Goal: Information Seeking & Learning: Learn about a topic

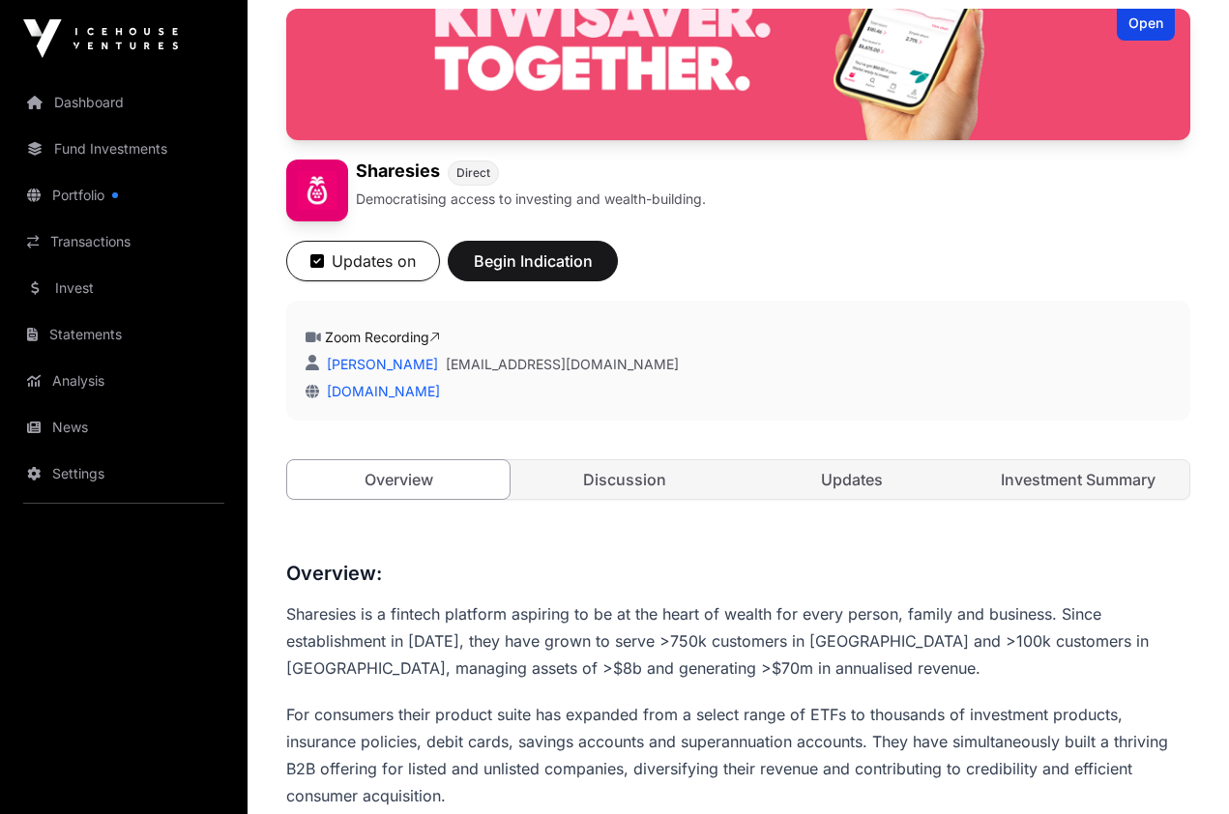
scroll to position [163, 0]
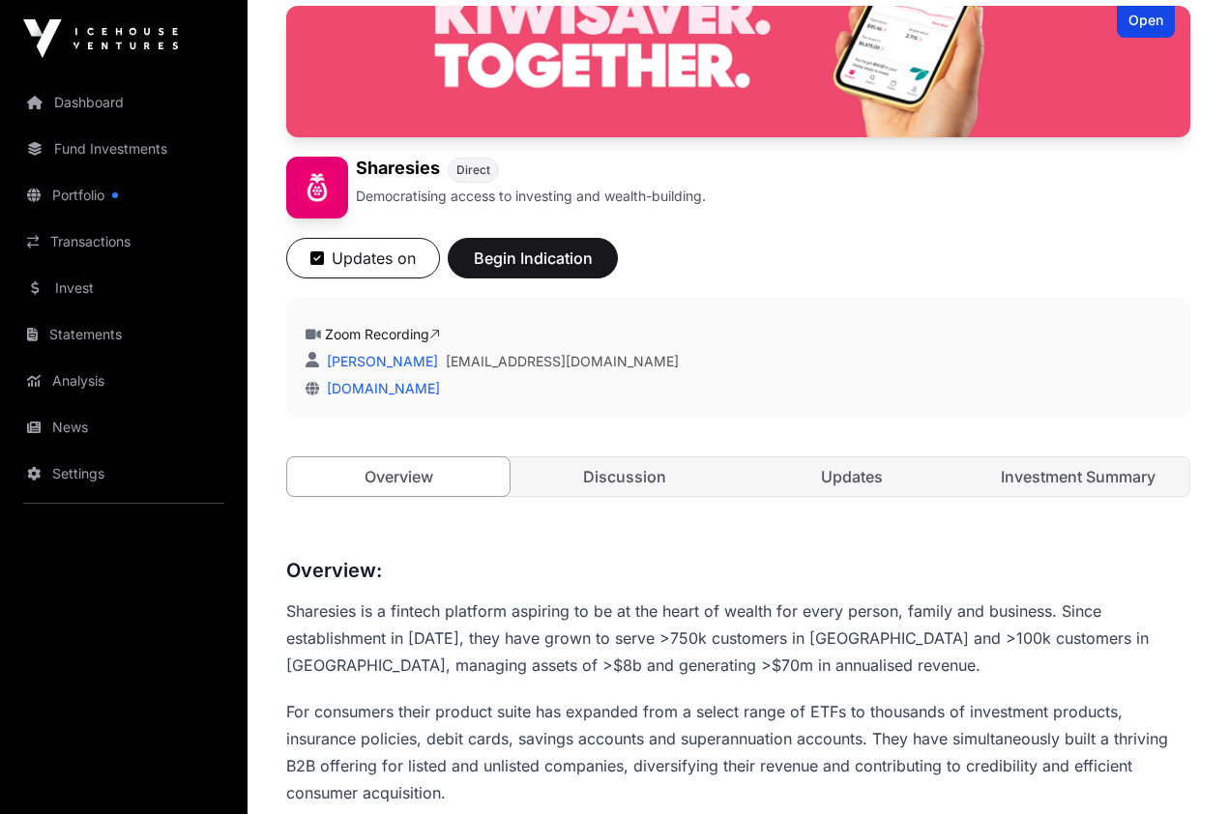
click at [633, 485] on link "Discussion" at bounding box center [625, 476] width 222 height 39
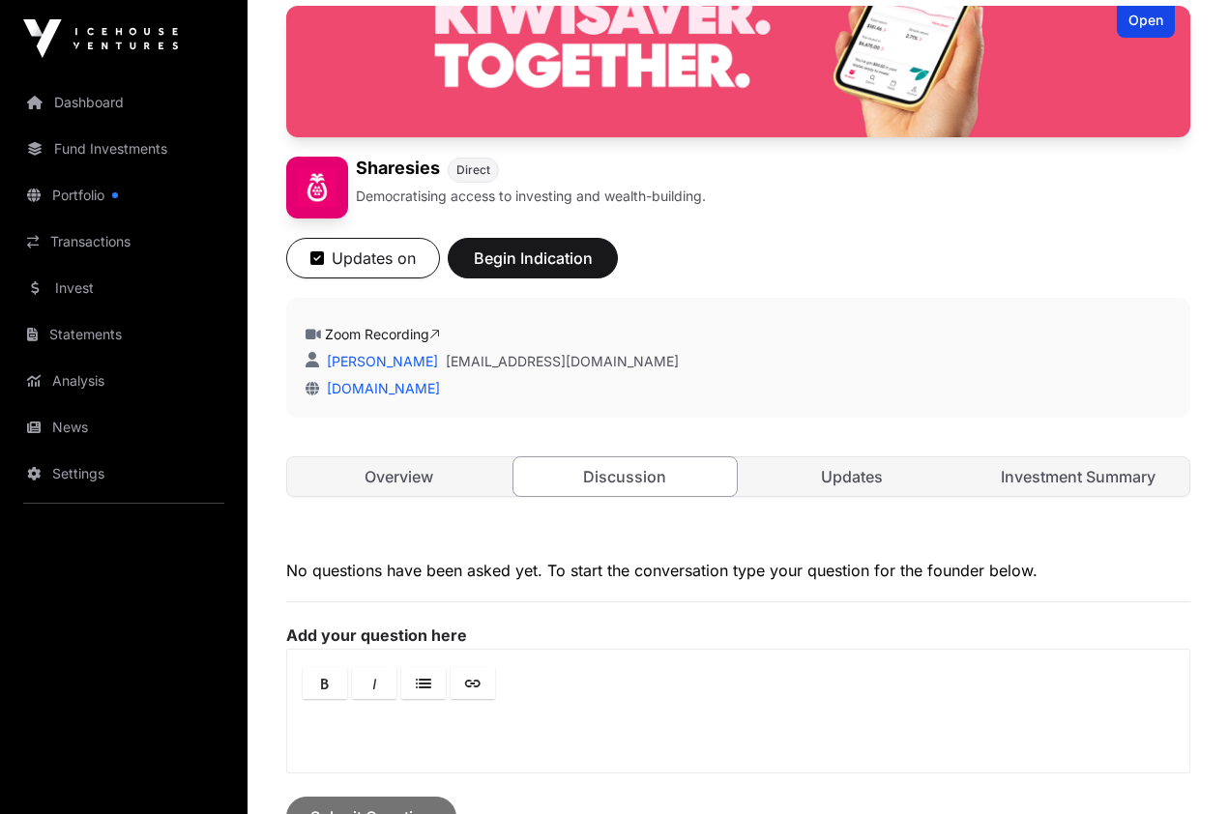
click at [840, 474] on link "Updates" at bounding box center [852, 476] width 222 height 39
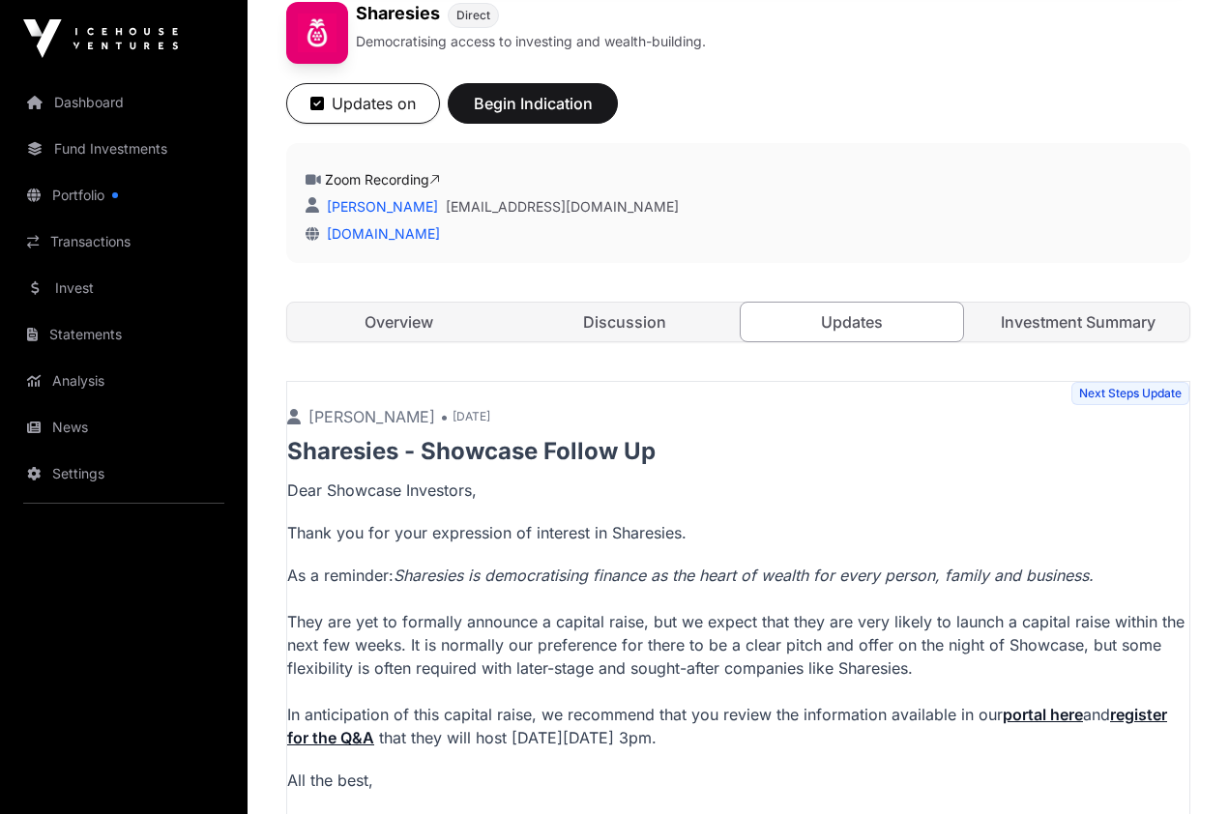
scroll to position [317, 0]
click at [1110, 322] on link "Investment Summary" at bounding box center [1078, 323] width 222 height 39
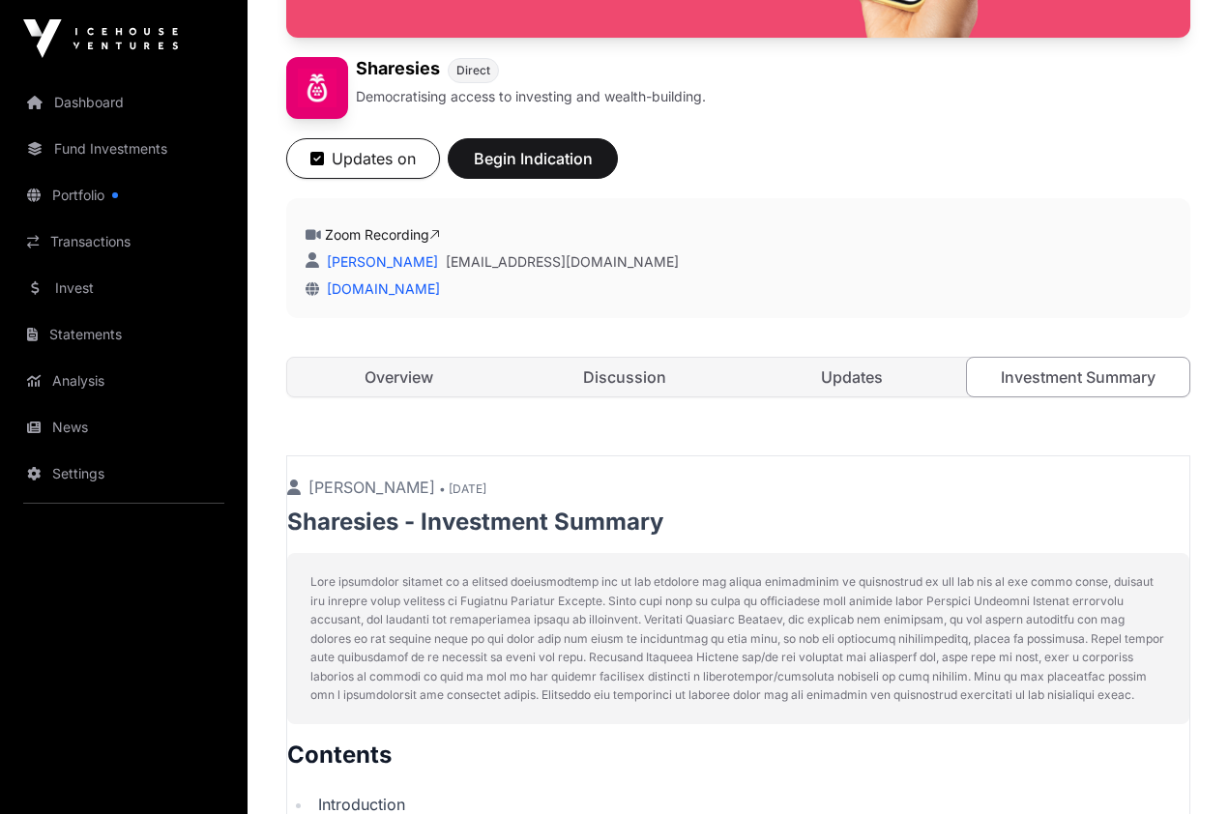
scroll to position [250, 0]
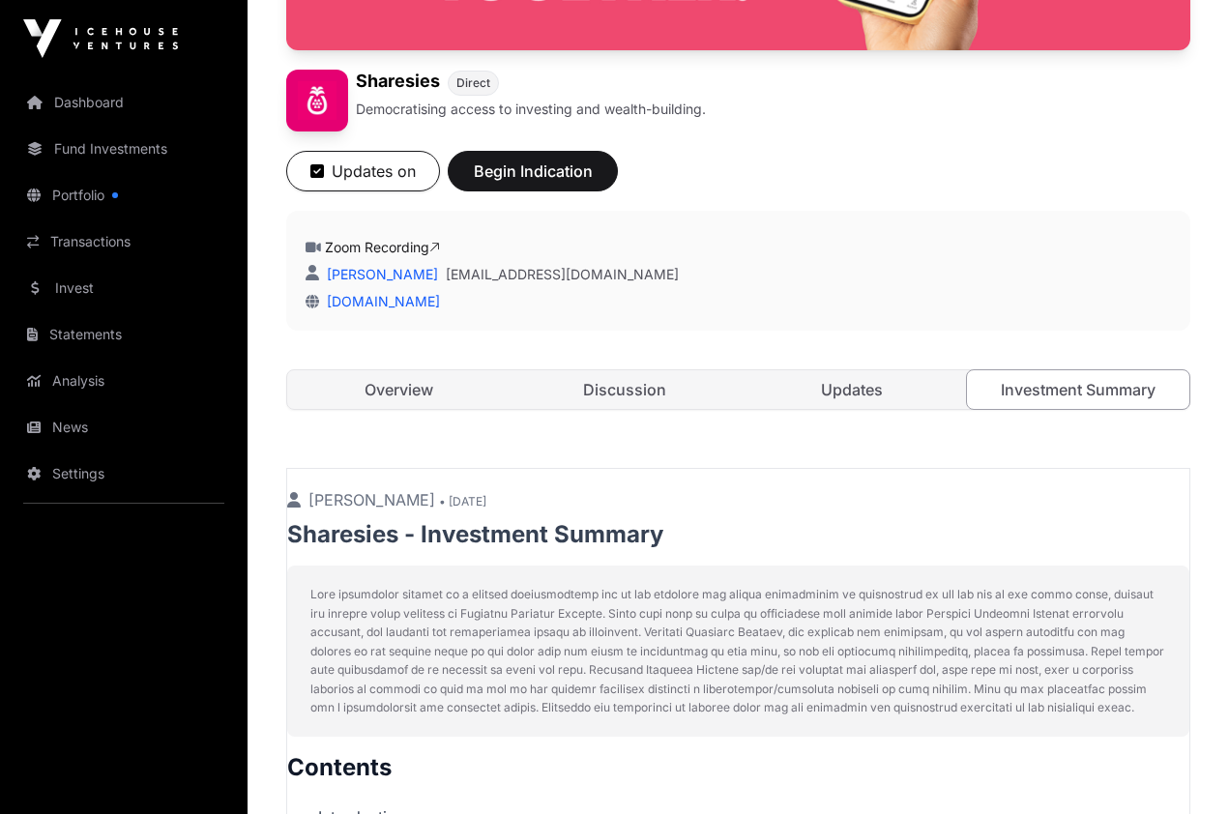
click at [844, 390] on link "Updates" at bounding box center [852, 389] width 222 height 39
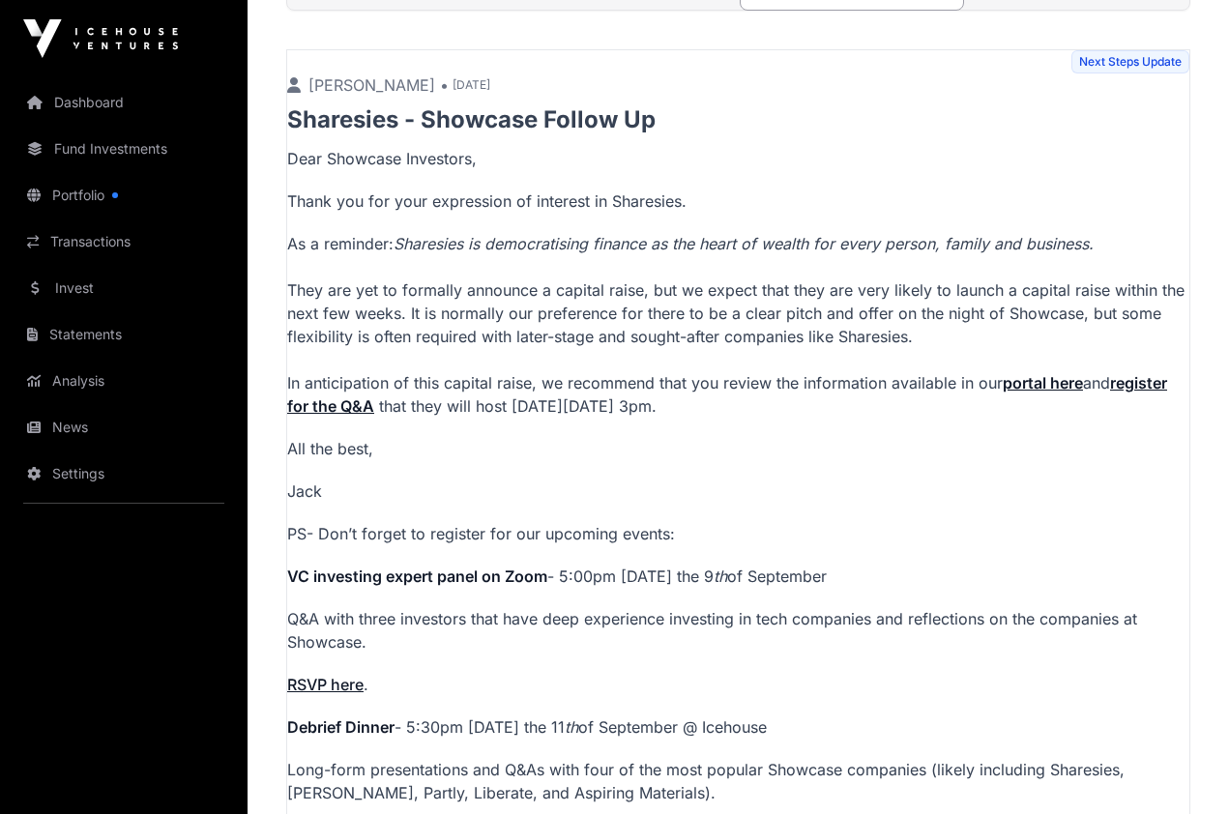
scroll to position [651, 0]
click at [1041, 382] on strong "portal here" at bounding box center [1043, 381] width 80 height 19
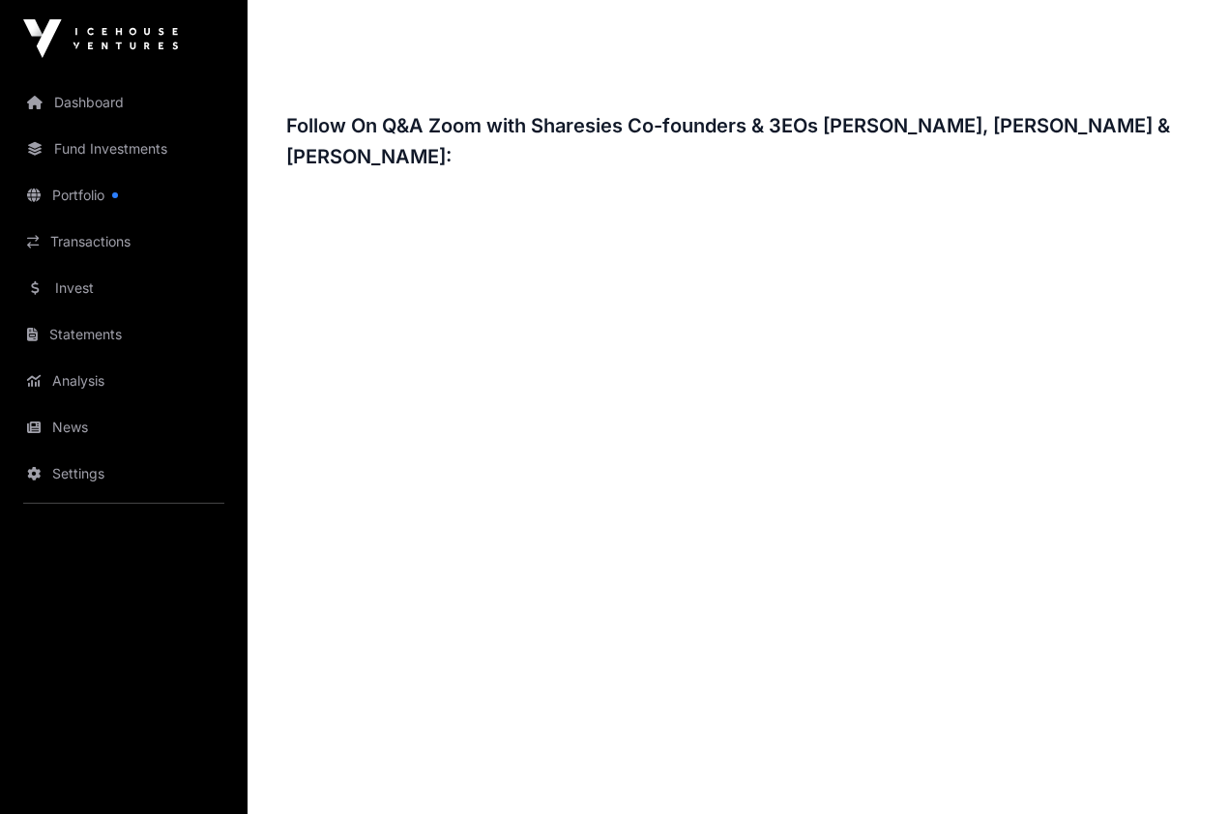
scroll to position [2477, 0]
